Goal: Entertainment & Leisure: Consume media (video, audio)

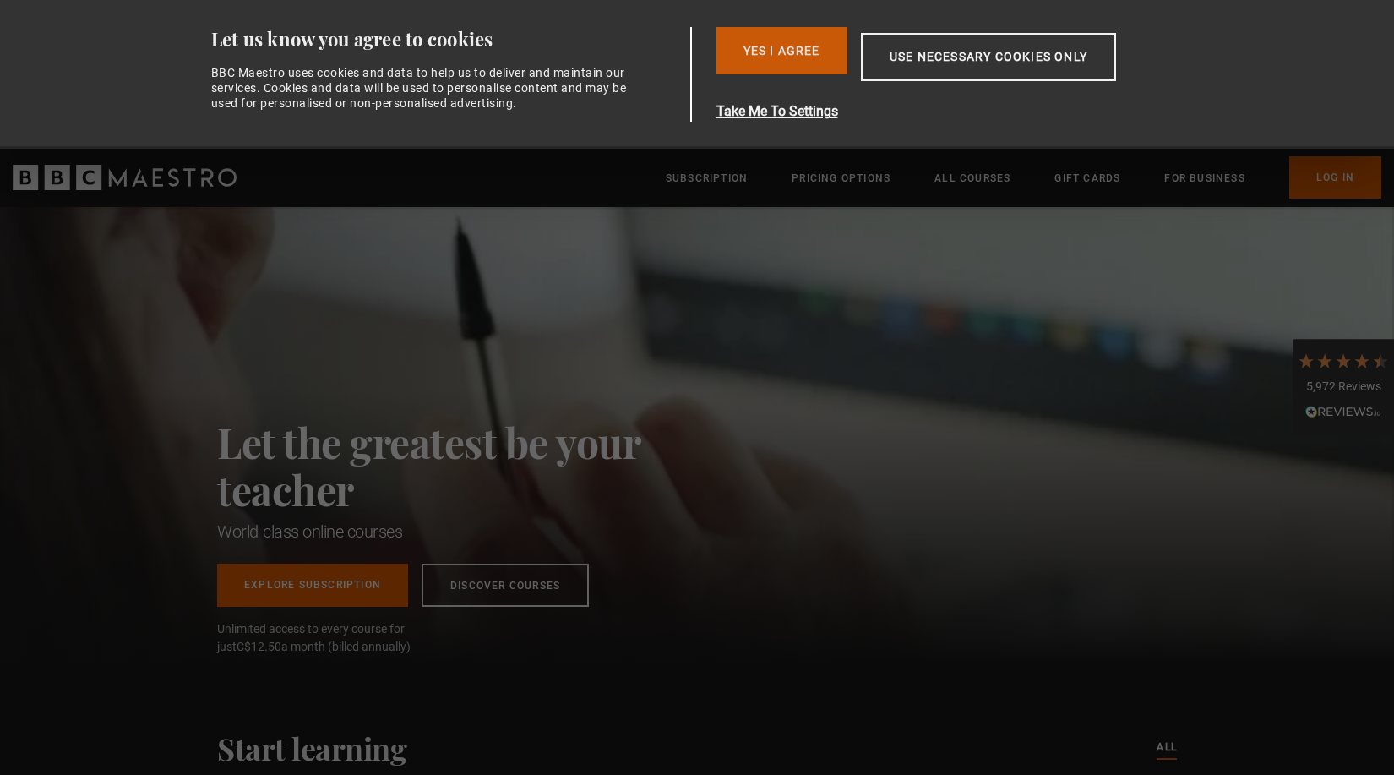
click at [765, 39] on button "Yes I Agree" at bounding box center [781, 50] width 131 height 47
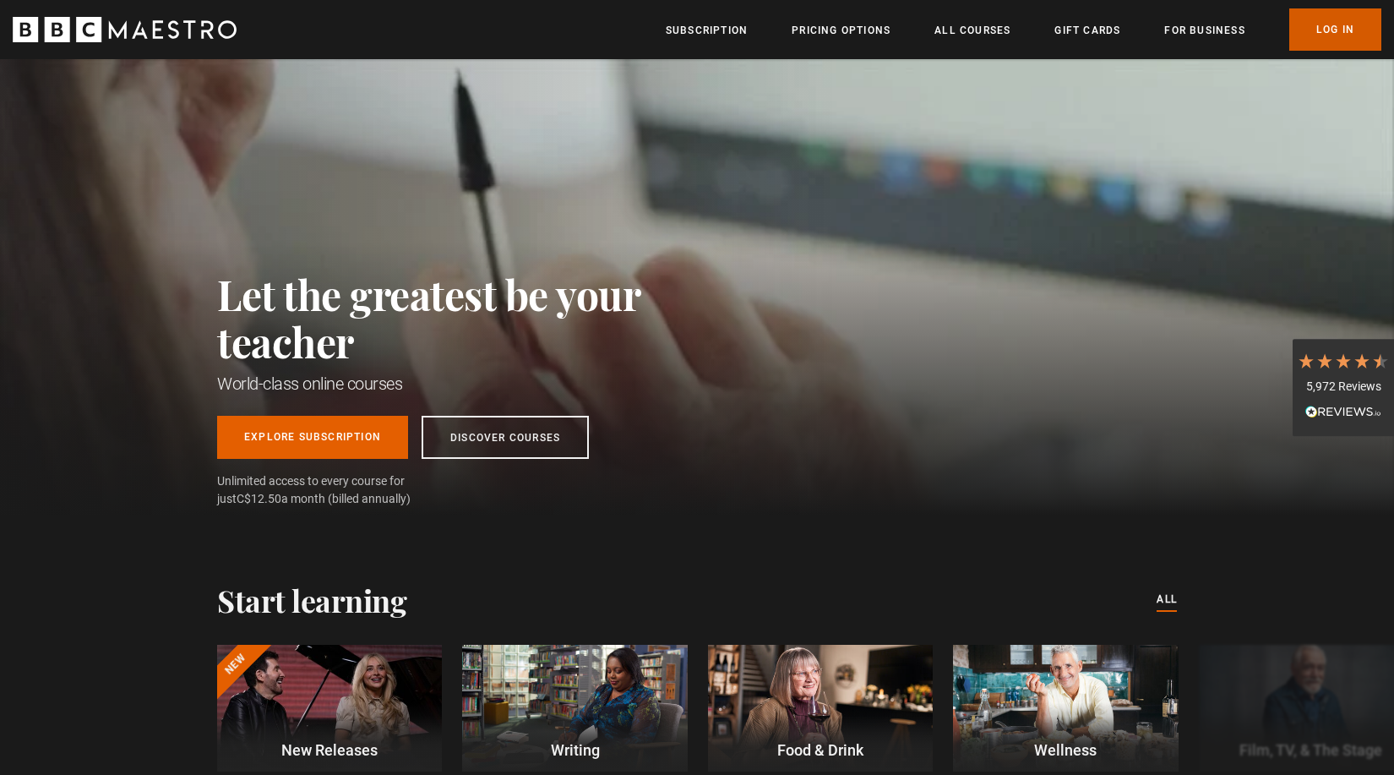
click at [1326, 29] on link "Log In" at bounding box center [1335, 29] width 92 height 42
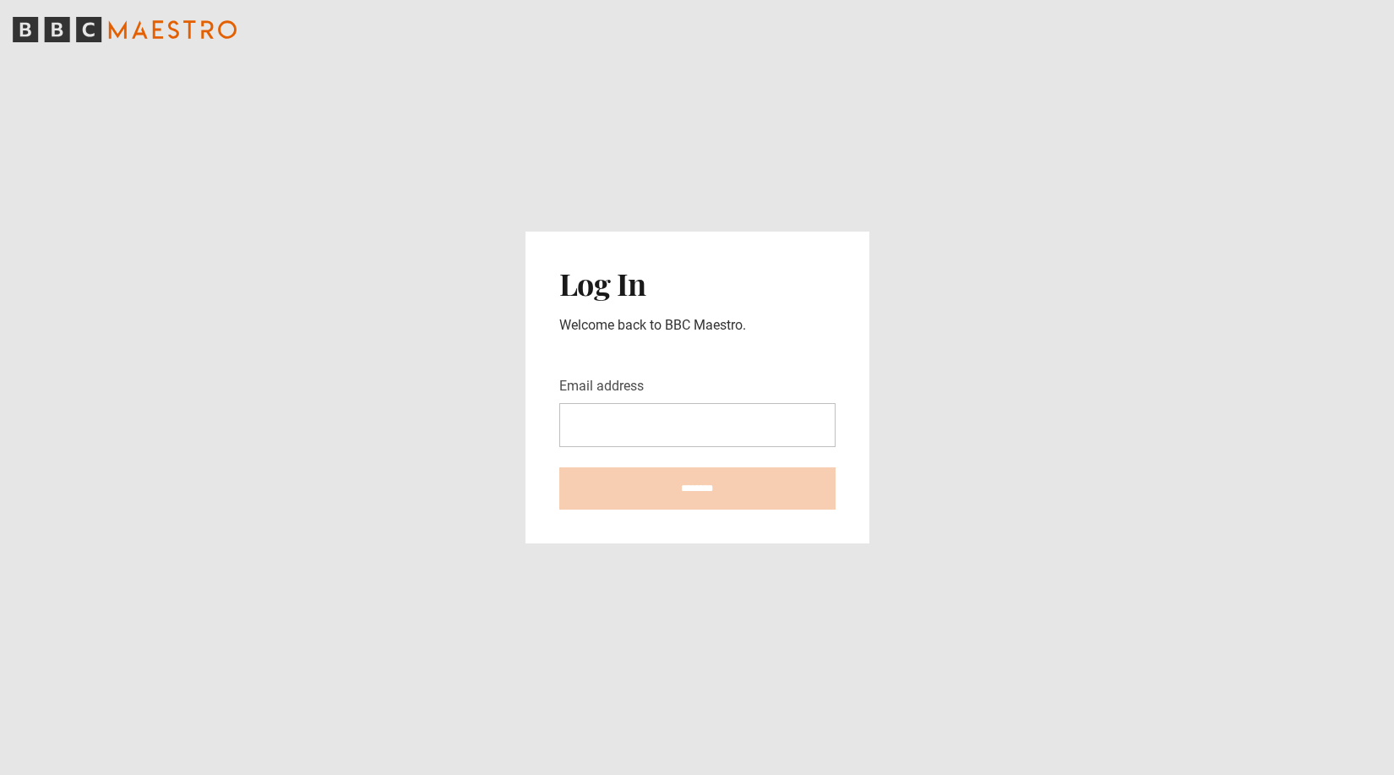
click at [769, 422] on input "Email address" at bounding box center [697, 425] width 276 height 44
type input "**********"
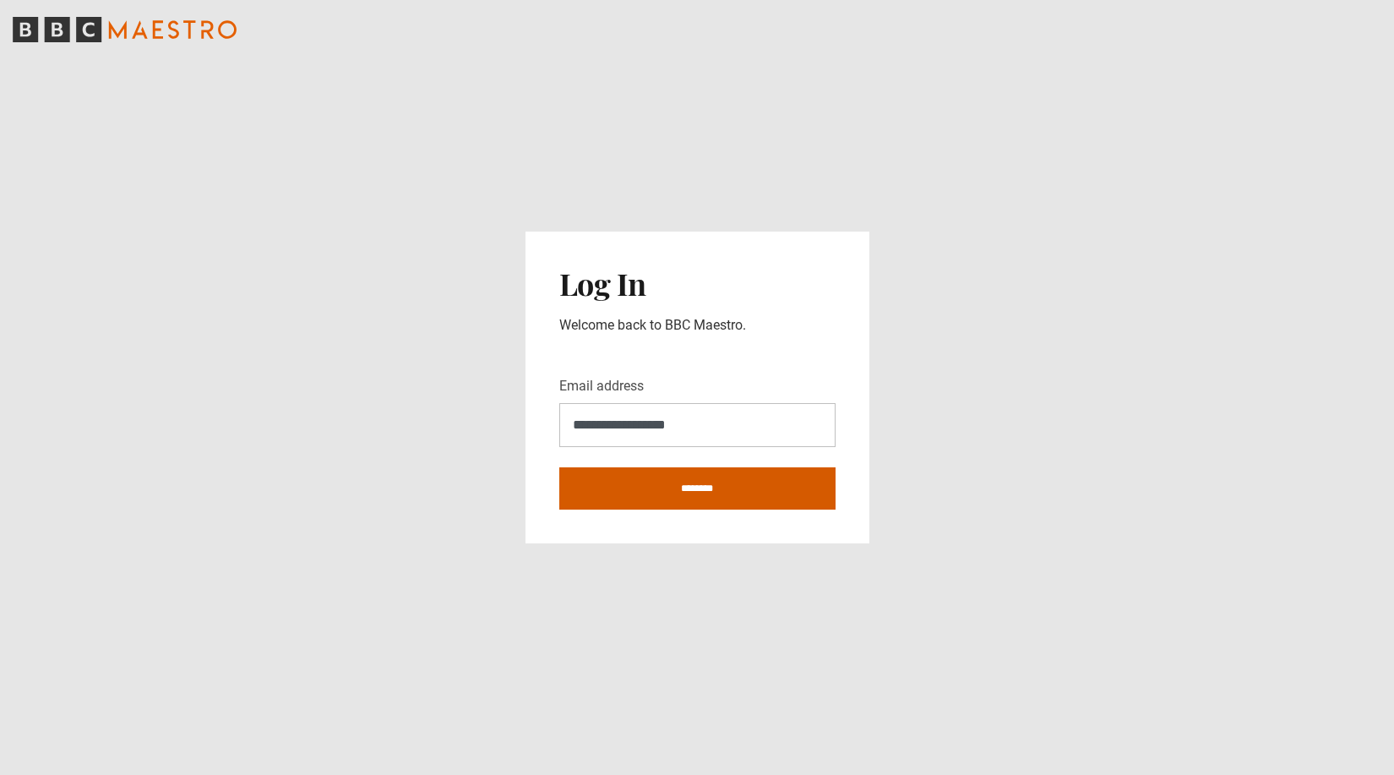
click at [718, 484] on input "********" at bounding box center [697, 488] width 276 height 42
type input "**********"
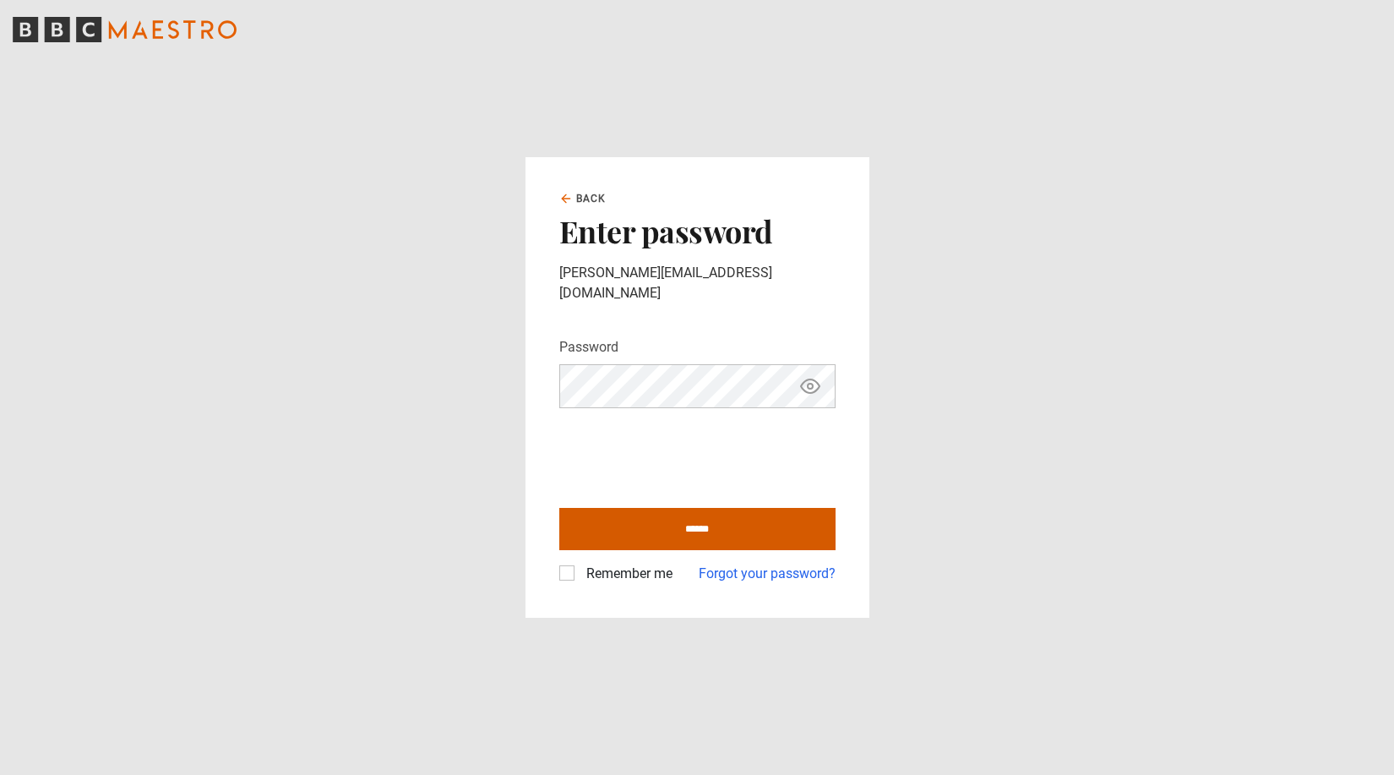
click at [715, 518] on input "******" at bounding box center [697, 529] width 276 height 42
type input "**********"
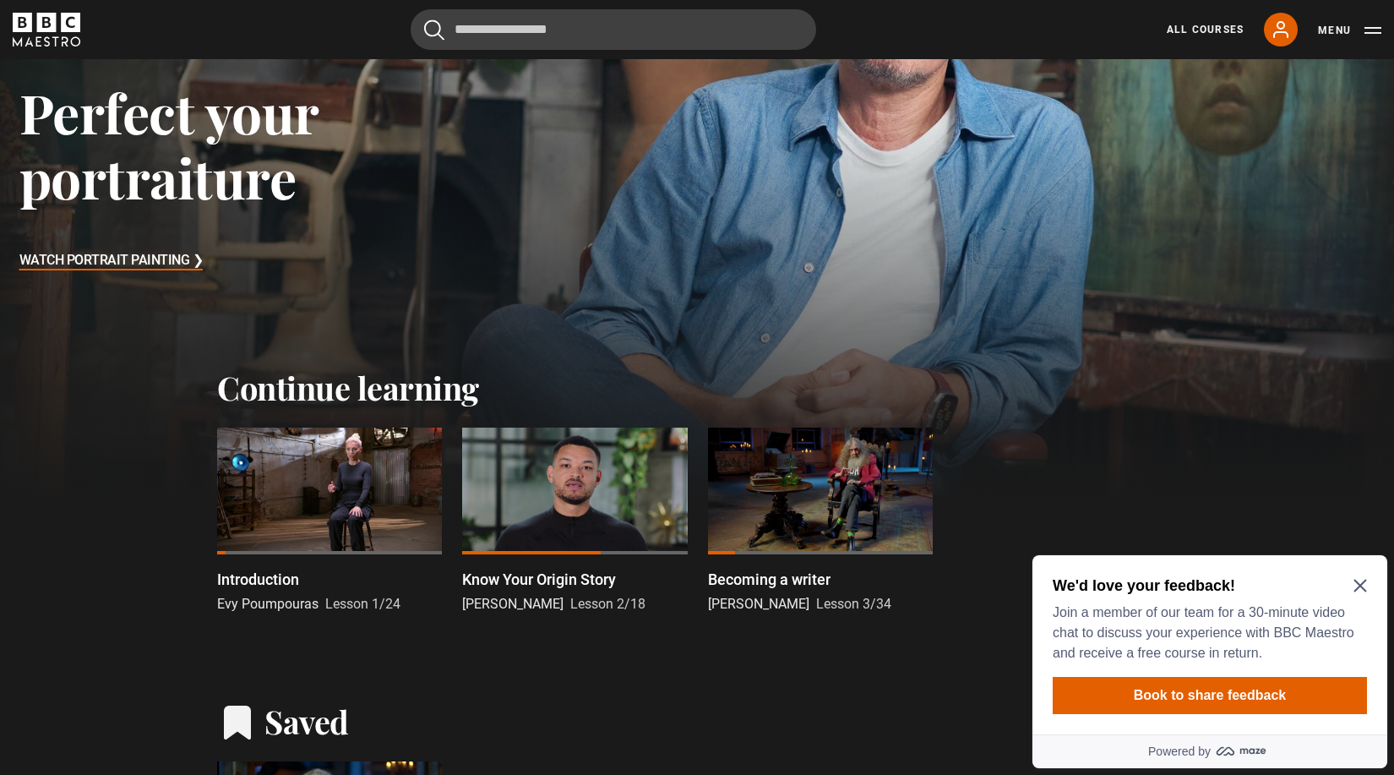
scroll to position [242, 0]
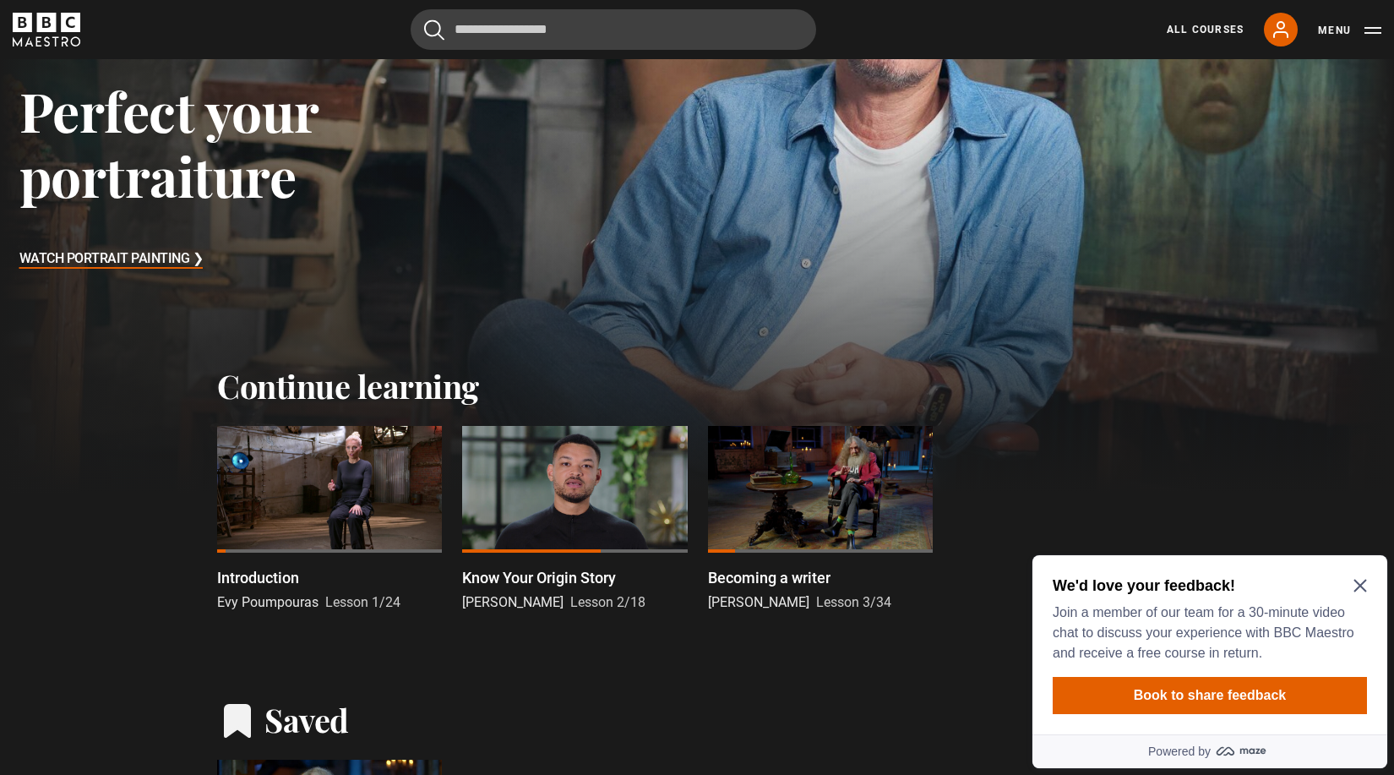
click at [1361, 584] on icon "Close Maze Prompt" at bounding box center [1359, 586] width 13 height 13
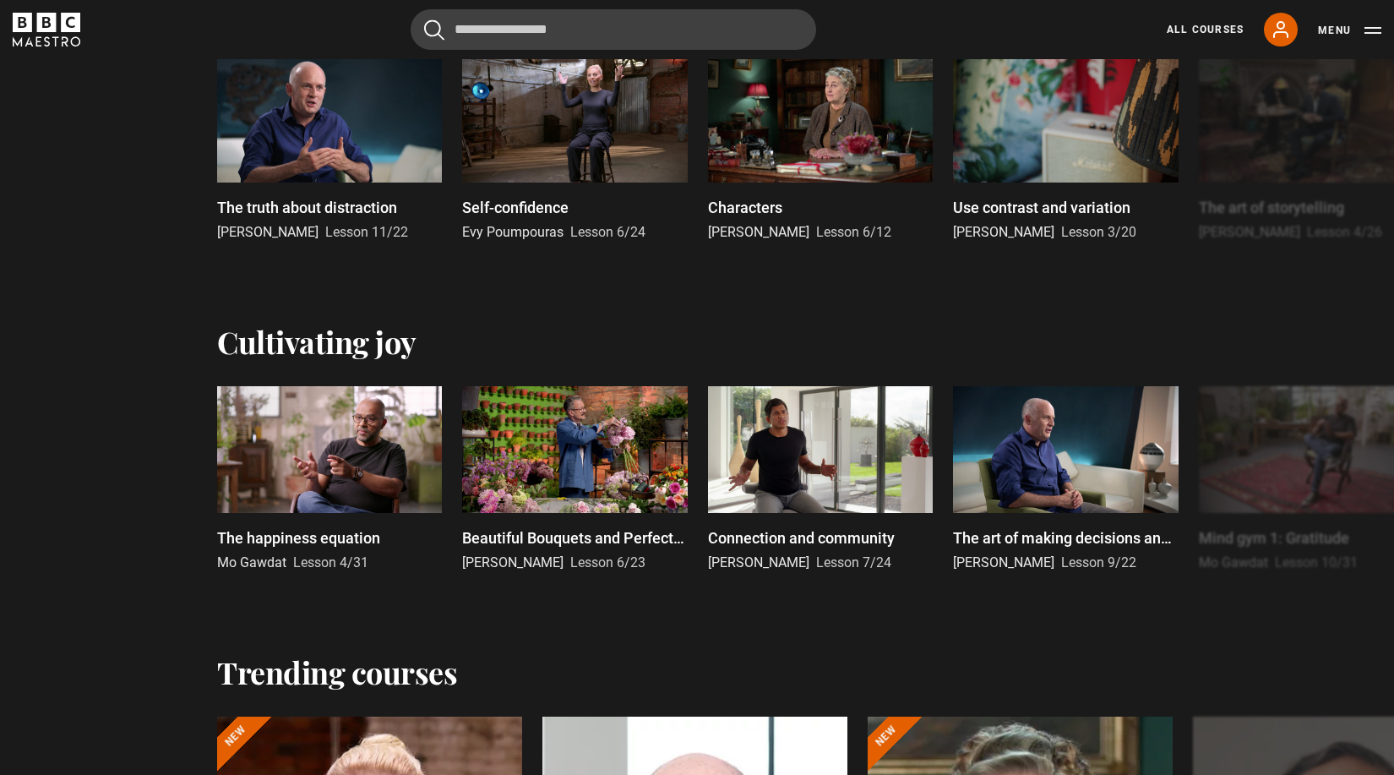
scroll to position [1271, 0]
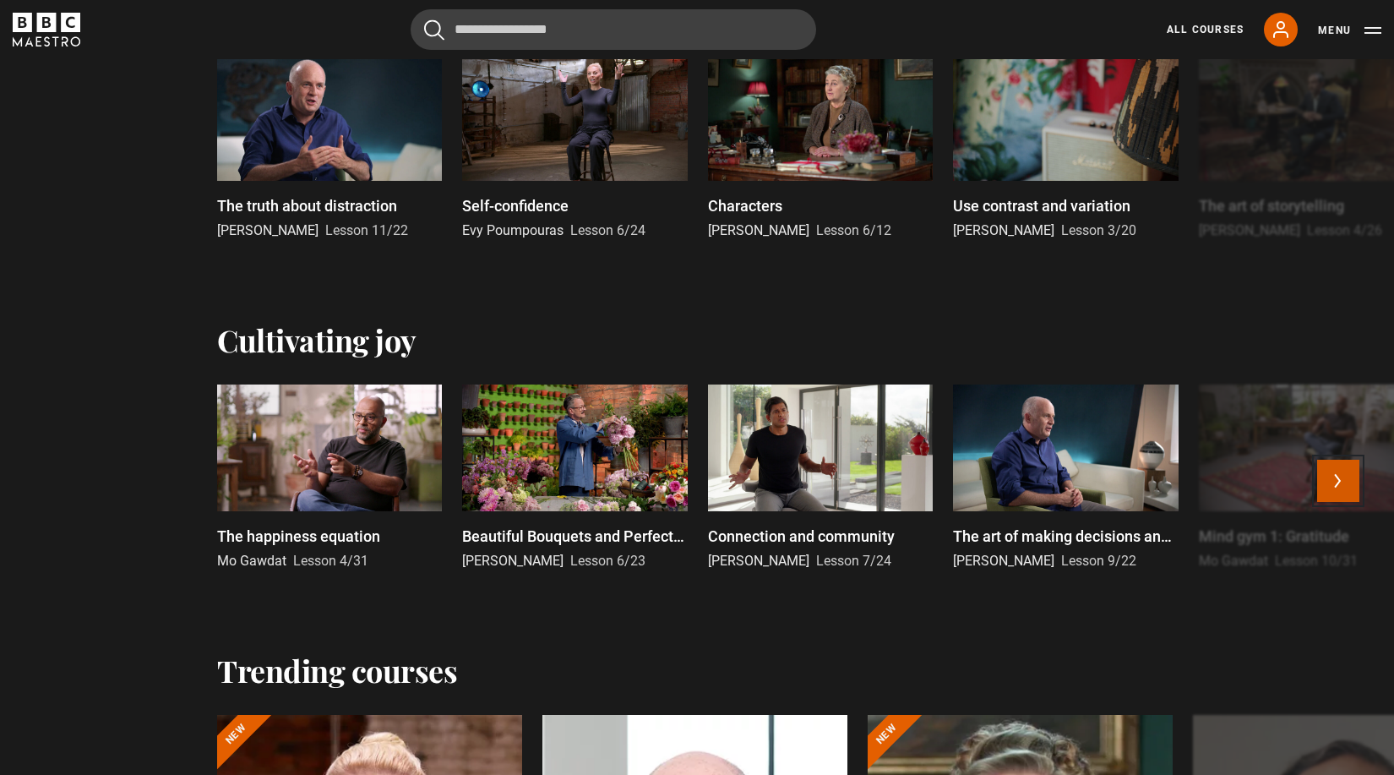
click at [1320, 471] on button "Next" at bounding box center [1338, 481] width 42 height 42
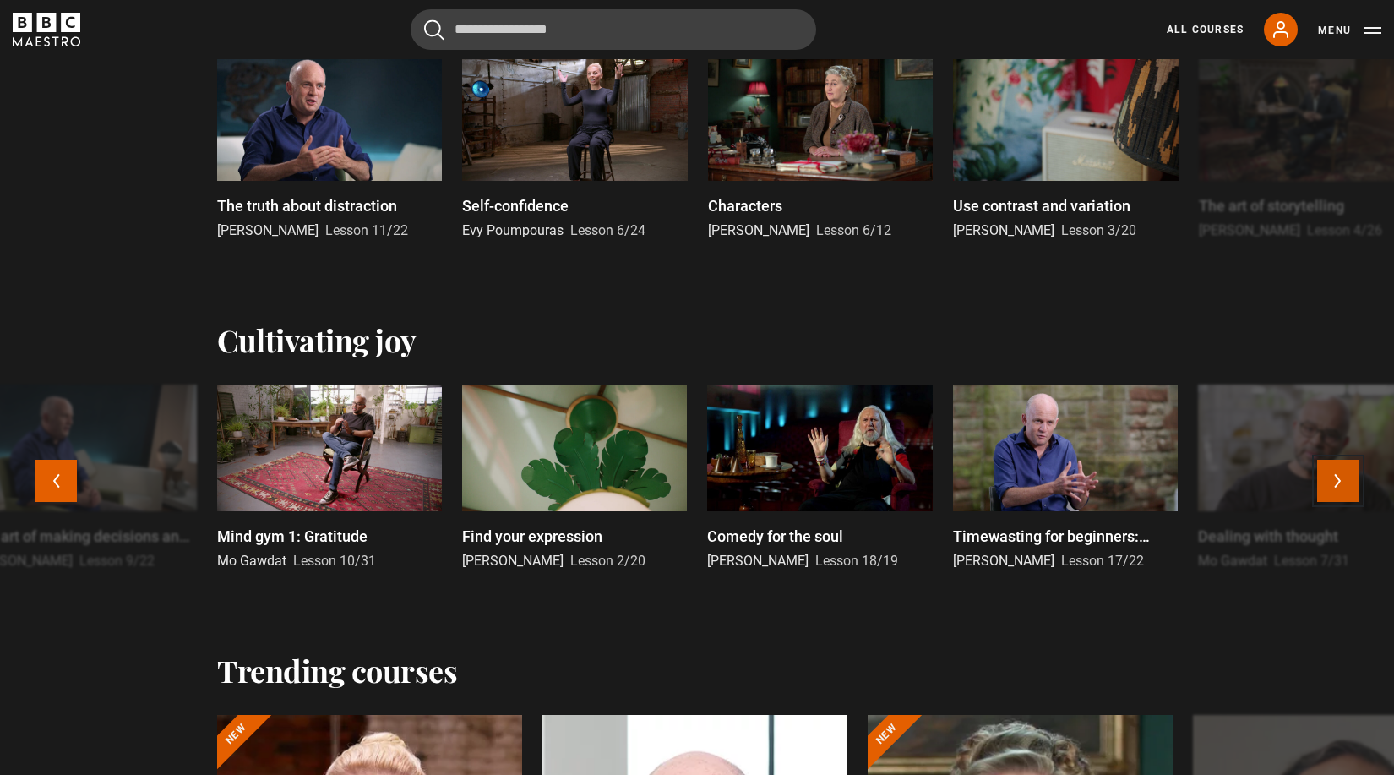
click at [1337, 476] on button "Next" at bounding box center [1338, 481] width 42 height 42
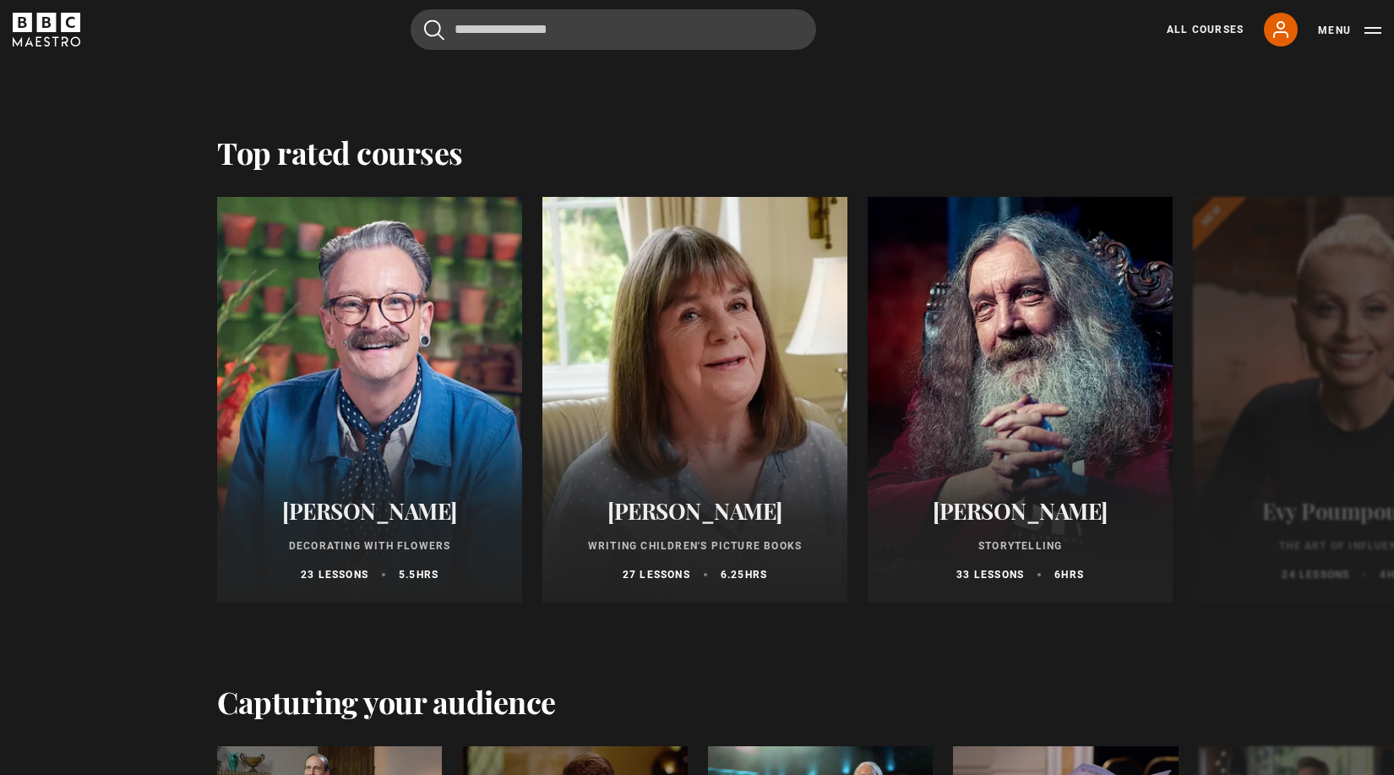
scroll to position [2999, 0]
click at [1342, 404] on button "Next" at bounding box center [1338, 402] width 42 height 42
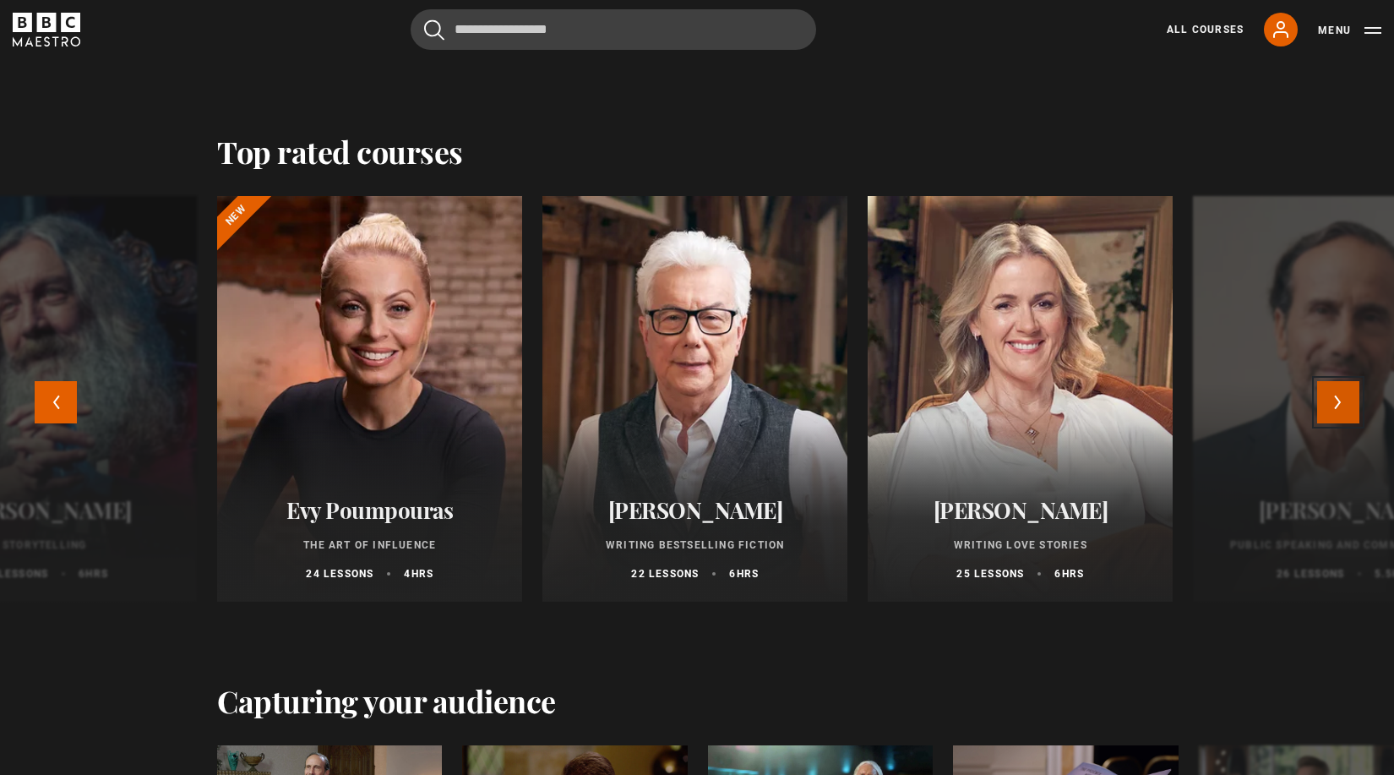
click at [1343, 404] on button "Next" at bounding box center [1338, 402] width 42 height 42
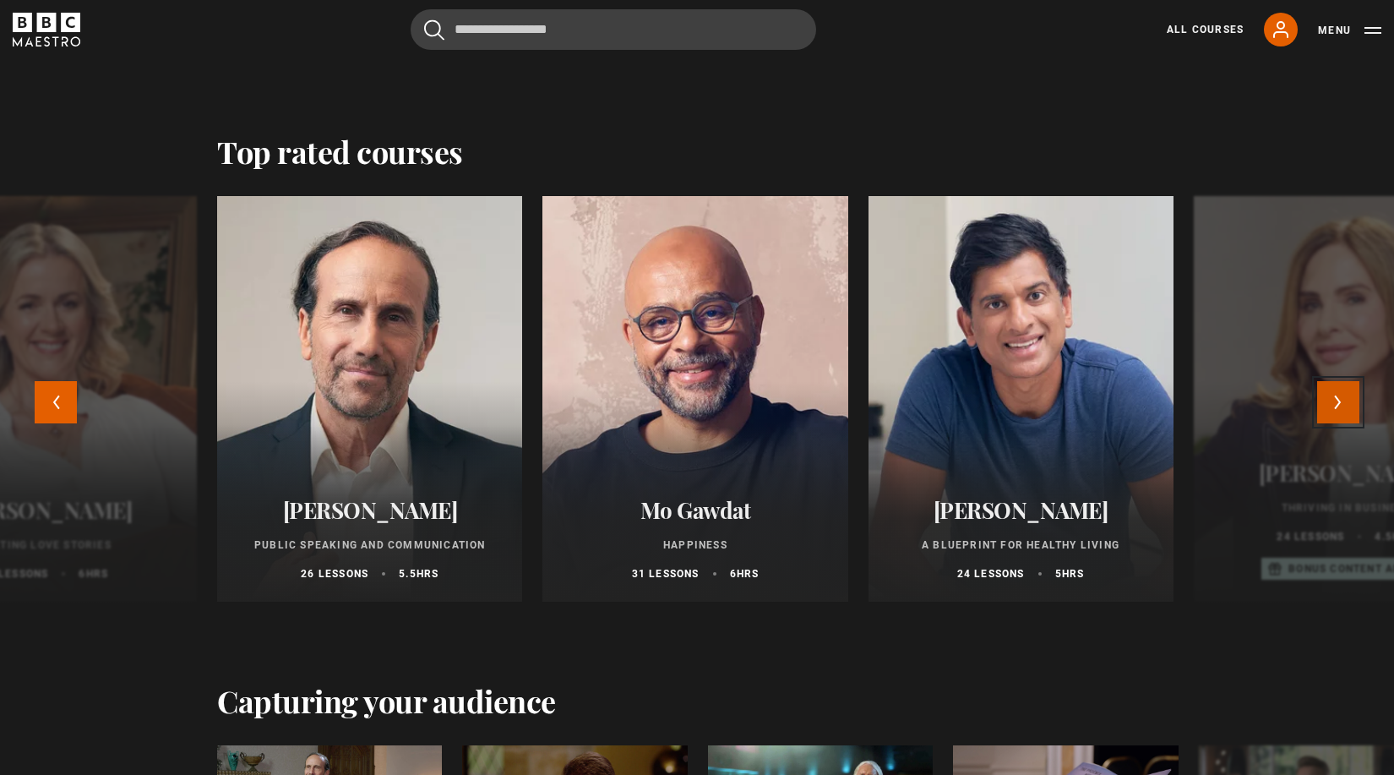
click at [1343, 397] on button "Next" at bounding box center [1338, 402] width 42 height 42
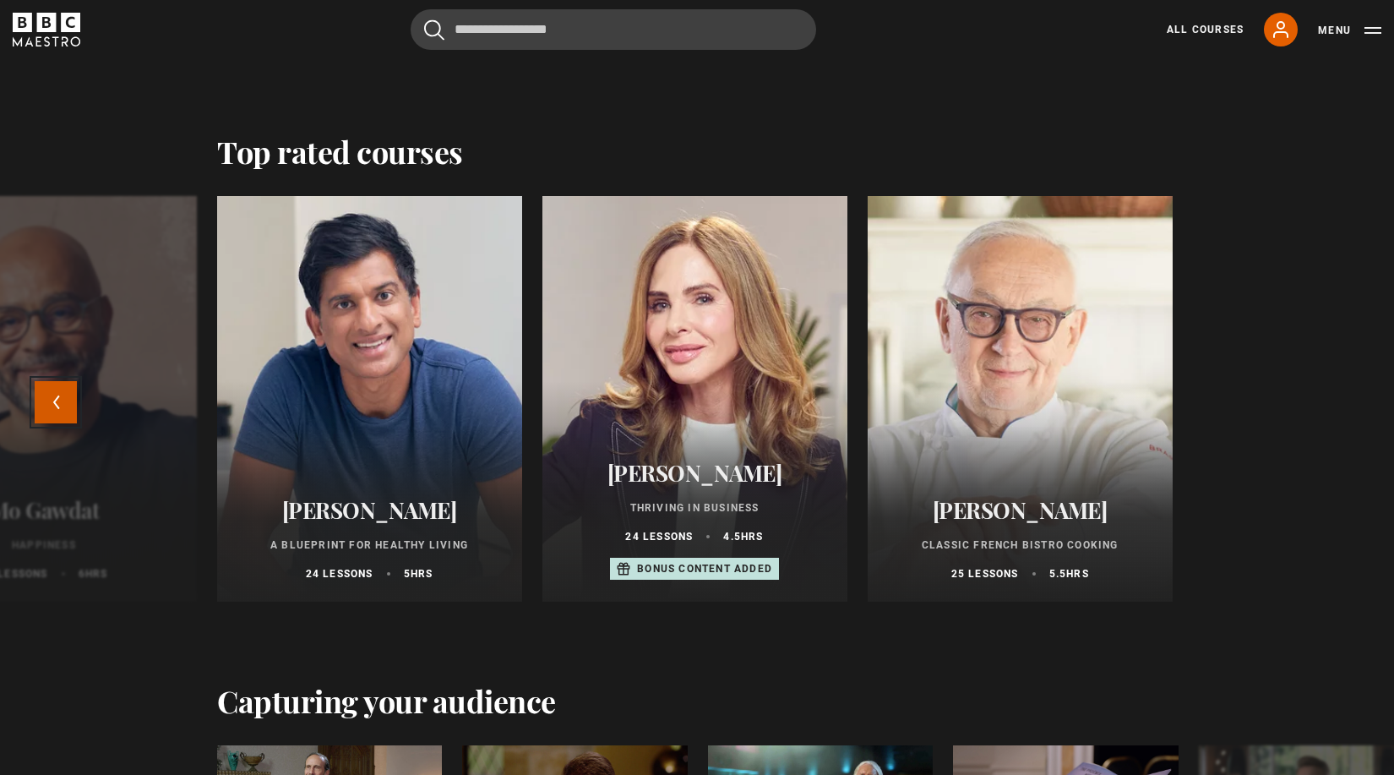
click at [63, 408] on button "Previous" at bounding box center [56, 402] width 42 height 42
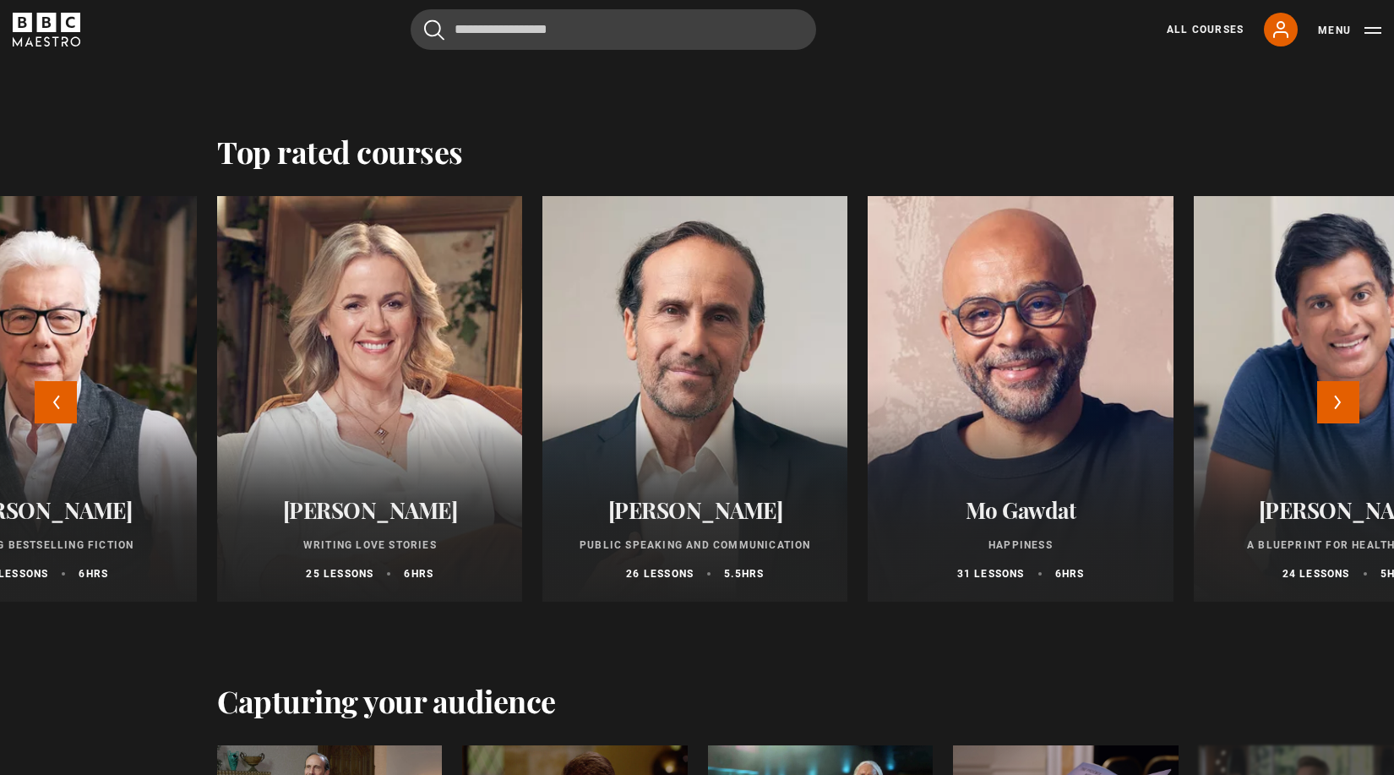
click at [1019, 348] on div at bounding box center [1019, 399] width 335 height 446
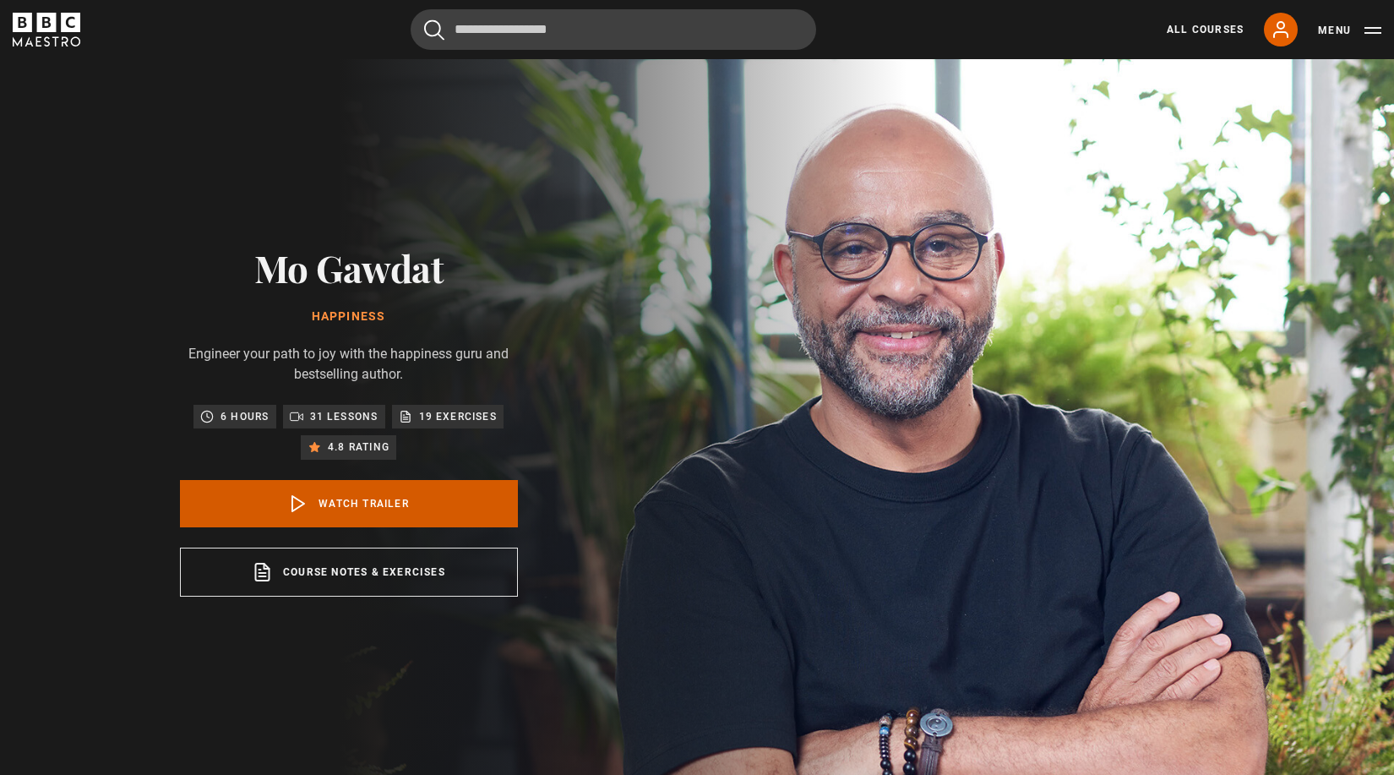
click at [352, 499] on link "Watch Trailer" at bounding box center [349, 503] width 338 height 47
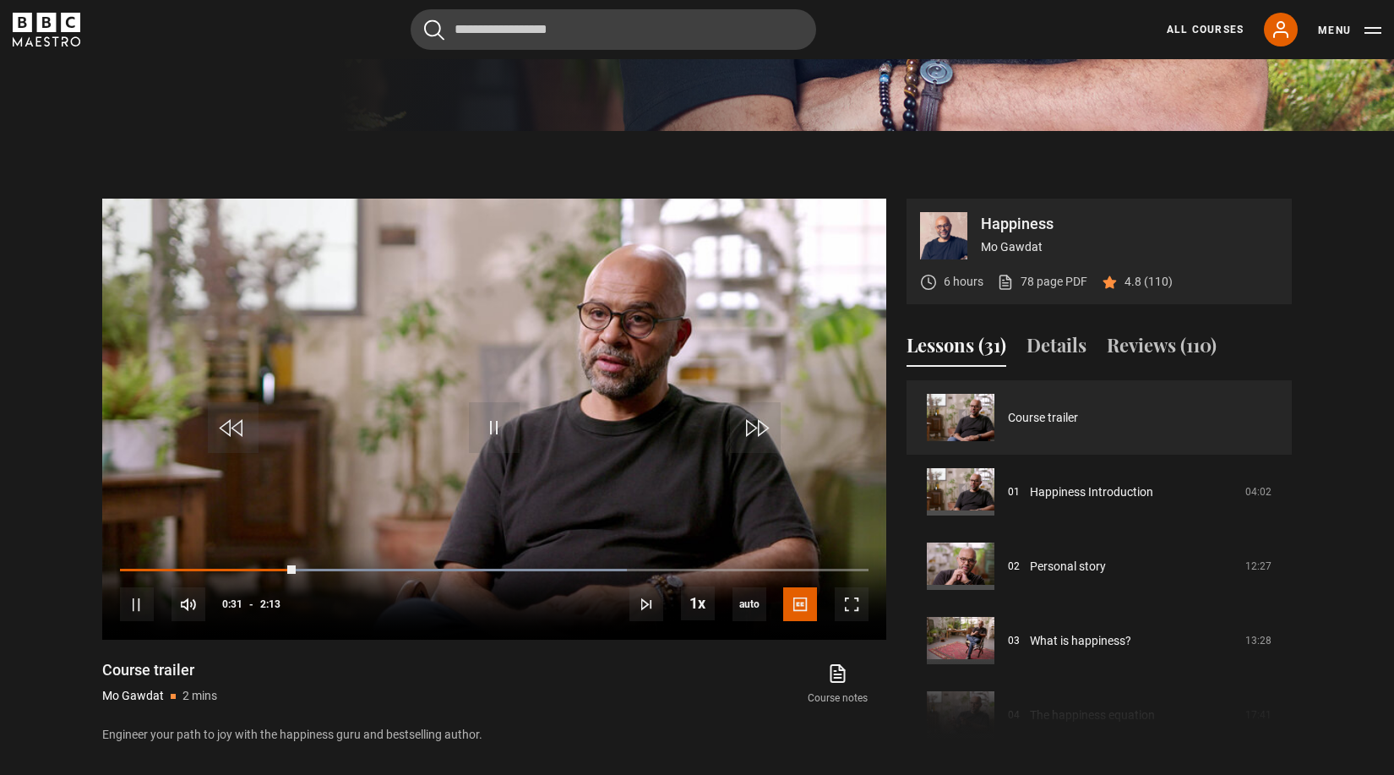
scroll to position [655, 0]
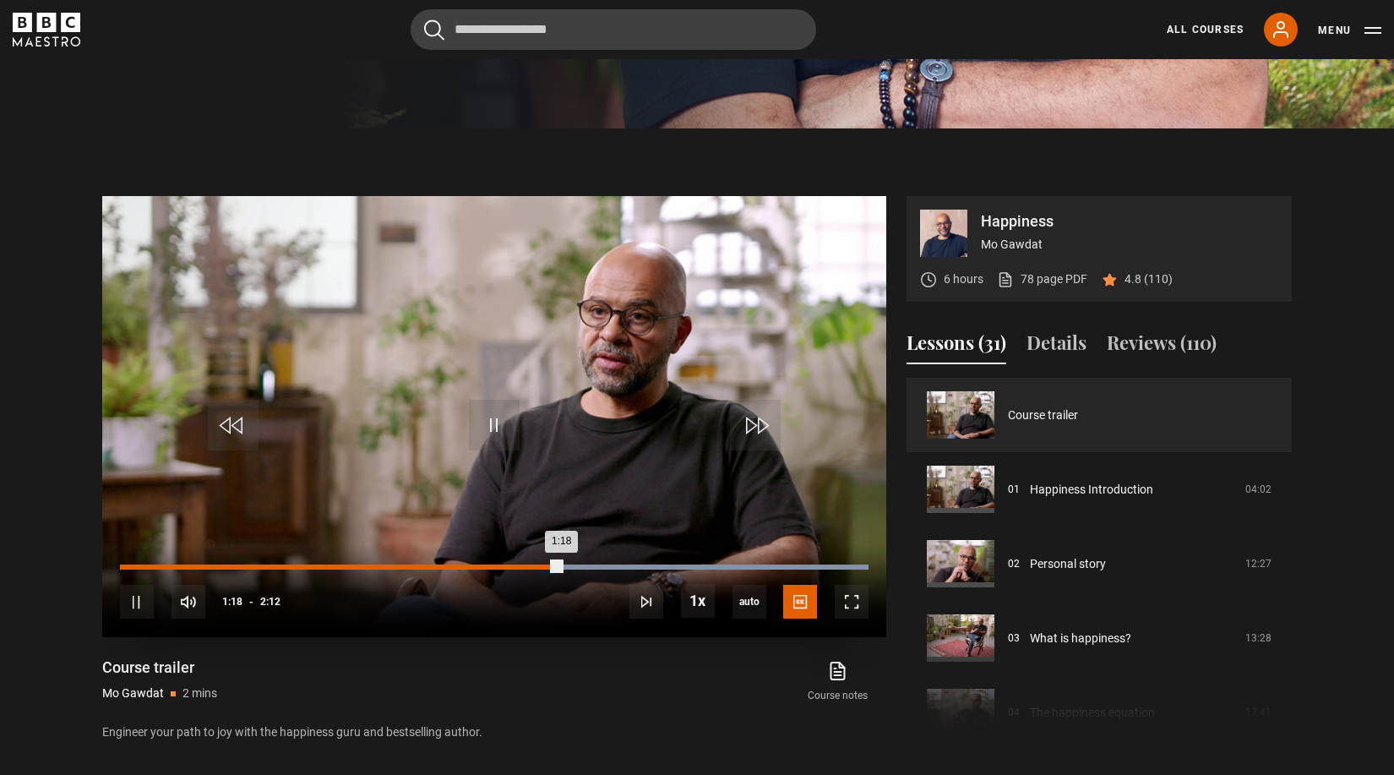
click at [531, 568] on div "1:18" at bounding box center [341, 566] width 442 height 5
click at [505, 564] on div "1:08" at bounding box center [313, 566] width 386 height 5
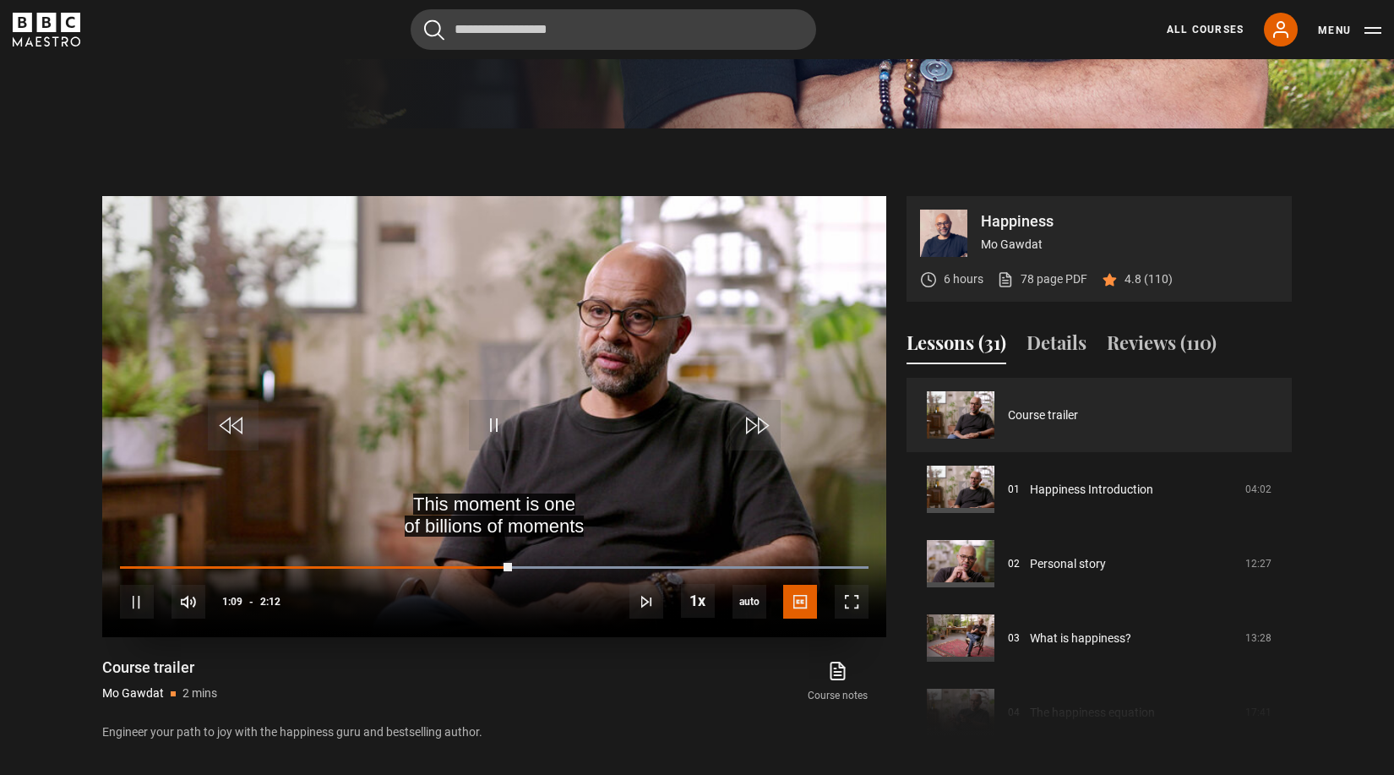
click at [456, 560] on div "10s Skip Back 10 seconds Pause 10s Skip Forward 10 seconds Loaded : 100.00% 1:0…" at bounding box center [494, 590] width 784 height 94
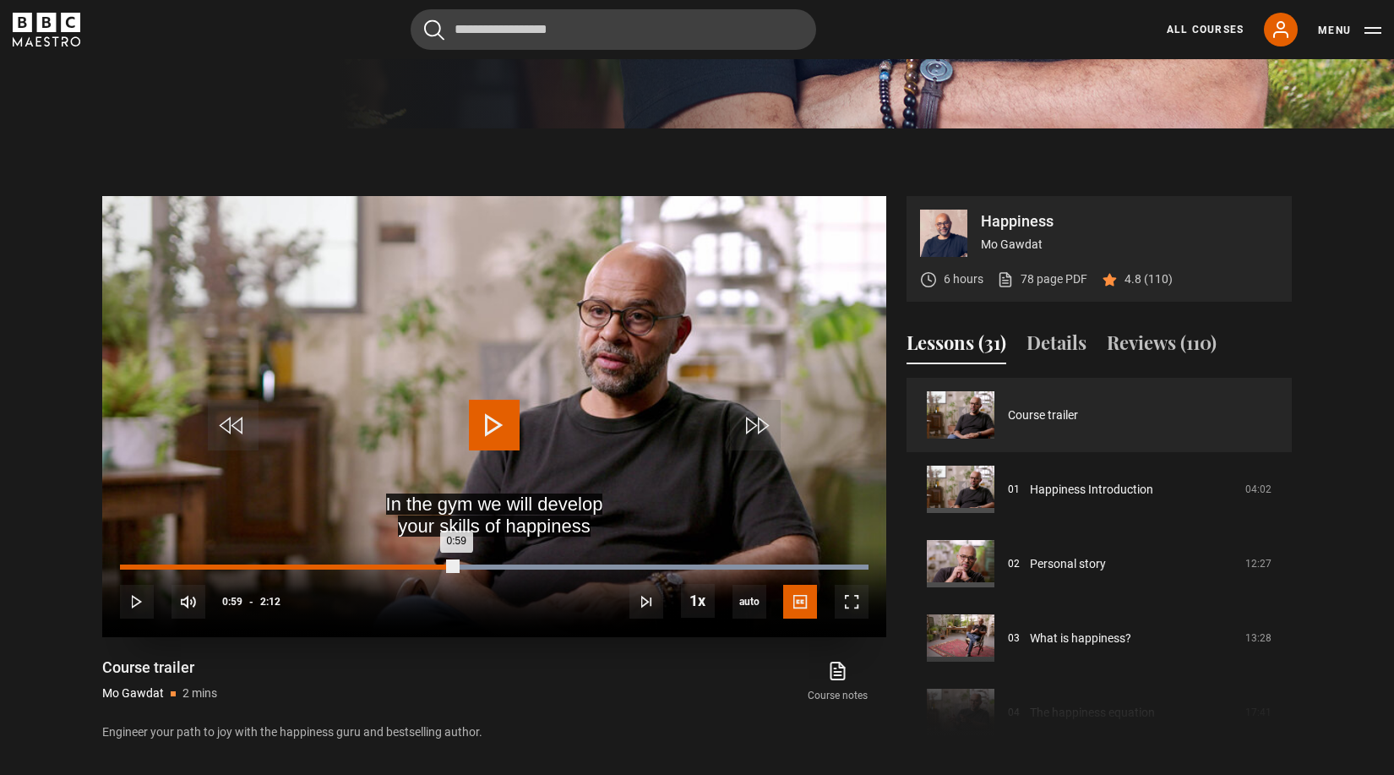
click at [456, 566] on div "Loaded : 100.00% 0:59 0:59" at bounding box center [494, 566] width 749 height 5
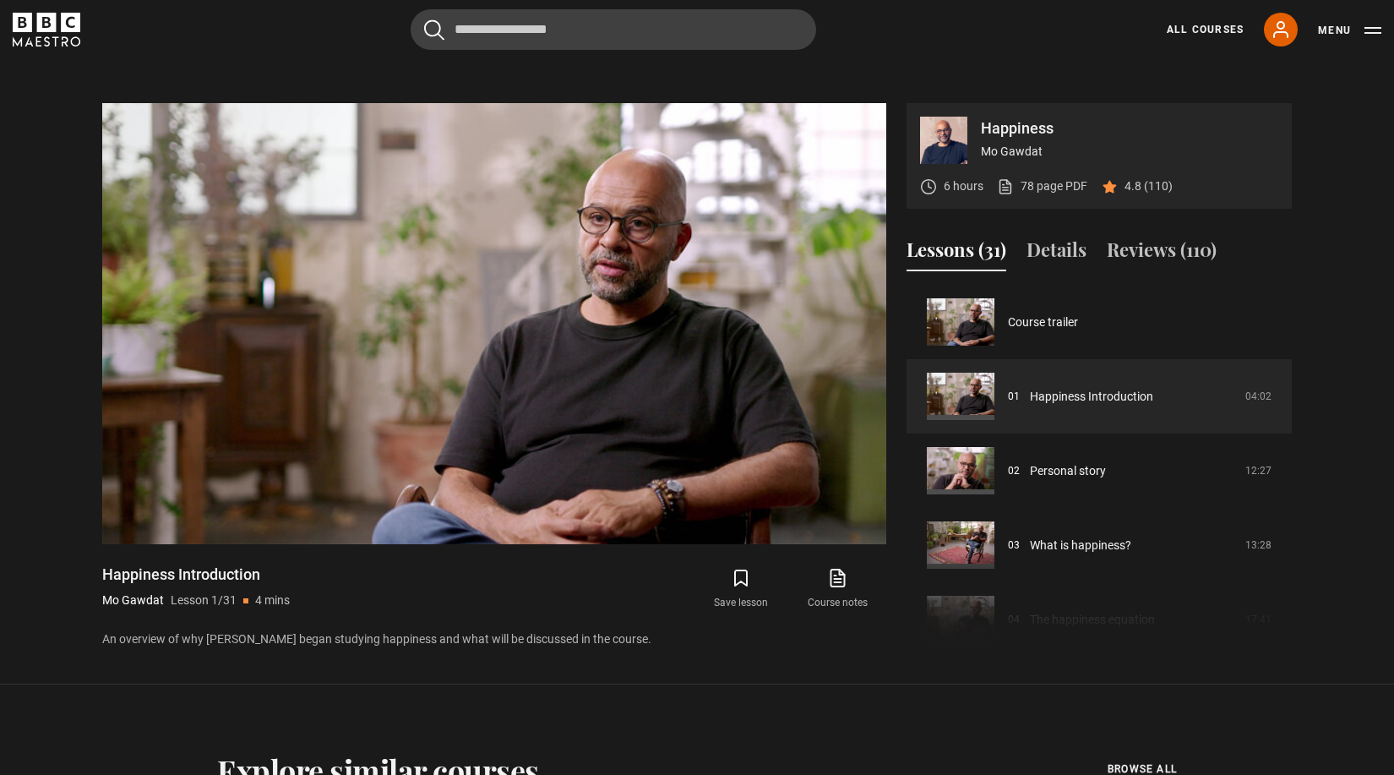
scroll to position [729, 0]
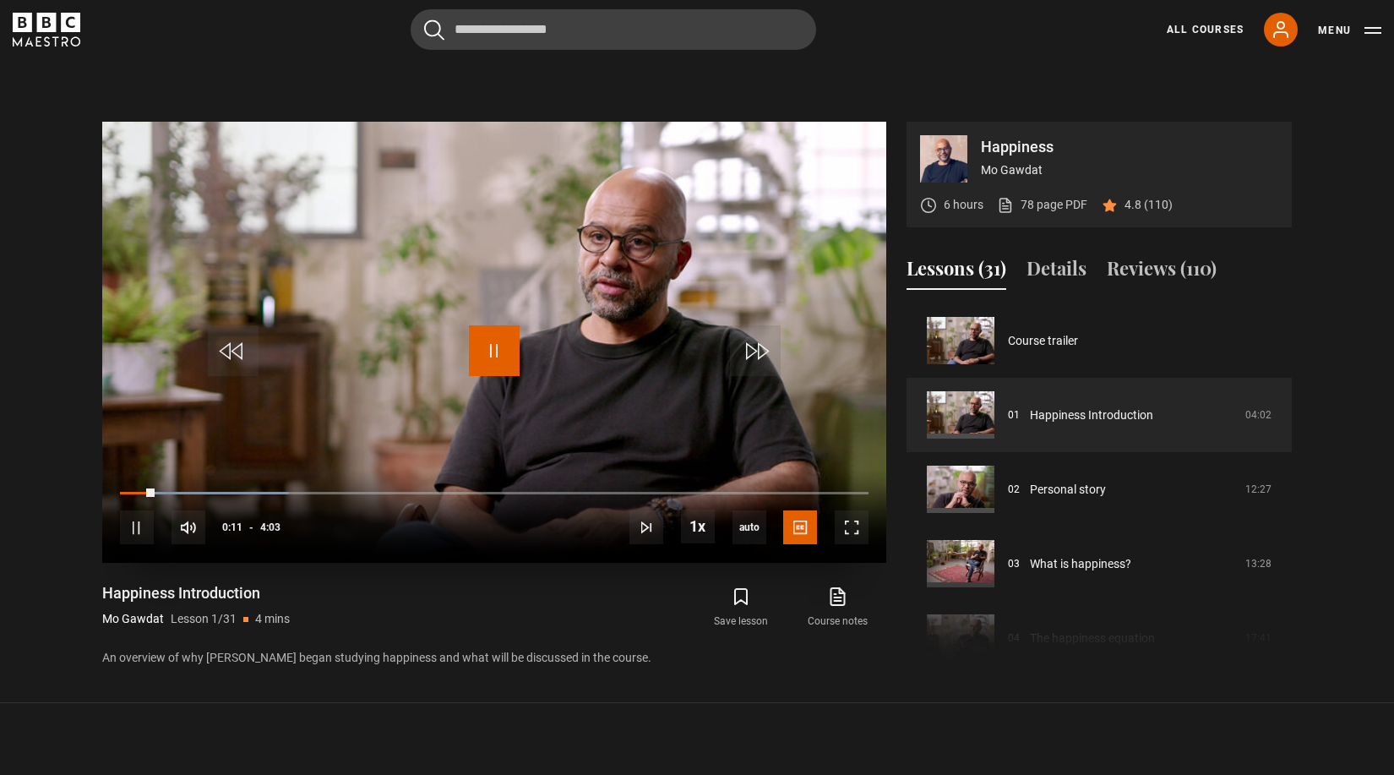
click at [497, 351] on span "Video Player" at bounding box center [494, 350] width 51 height 51
